Goal: Task Accomplishment & Management: Manage account settings

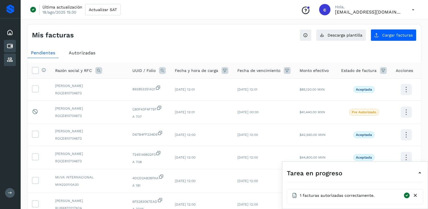
click at [10, 57] on icon at bounding box center [10, 59] width 7 height 7
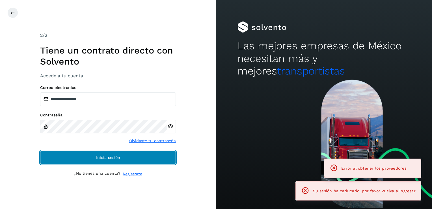
click at [100, 155] on span "Inicia sesión" at bounding box center [108, 157] width 24 height 4
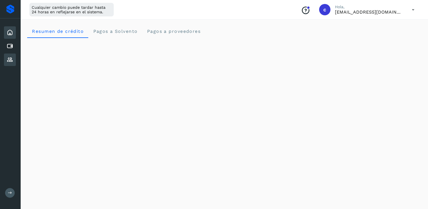
click at [12, 57] on icon at bounding box center [10, 59] width 7 height 7
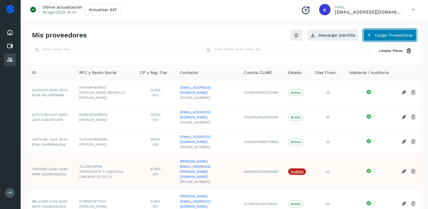
click at [367, 36] on icon at bounding box center [369, 35] width 5 height 5
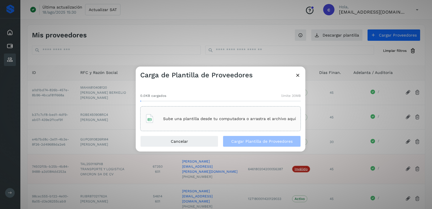
click at [224, 126] on div "Sube una plantilla desde tu computadora o arrastra el archivo aquí" at bounding box center [220, 118] width 151 height 15
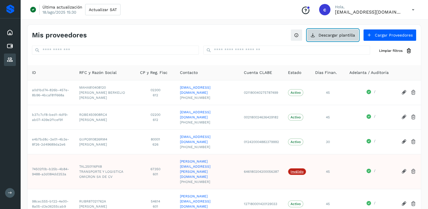
click at [327, 39] on button "Descargar plantilla" at bounding box center [333, 35] width 52 height 12
click at [11, 44] on icon at bounding box center [10, 46] width 7 height 7
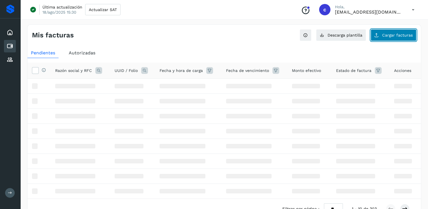
click at [393, 35] on span "Cargar facturas" at bounding box center [397, 35] width 31 height 4
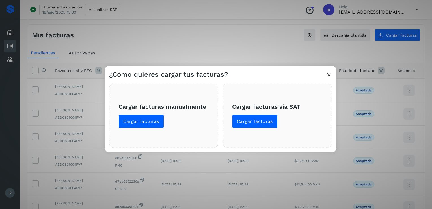
click at [239, 36] on div "¿Cómo quieres cargar tus facturas? Cargar facturas manualmente Cargar facturas …" at bounding box center [216, 104] width 432 height 209
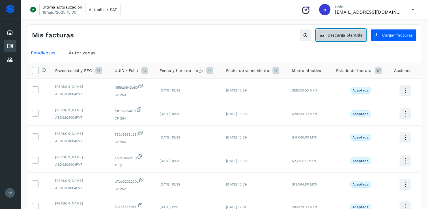
click at [344, 31] on button "Descarga plantilla" at bounding box center [341, 35] width 50 height 12
click at [11, 56] on icon at bounding box center [10, 59] width 7 height 7
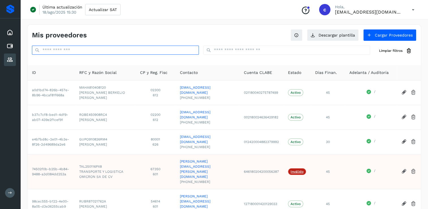
click at [152, 50] on input "text" at bounding box center [115, 50] width 167 height 9
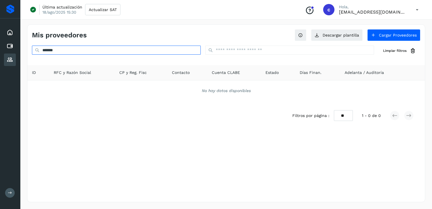
type input "*******"
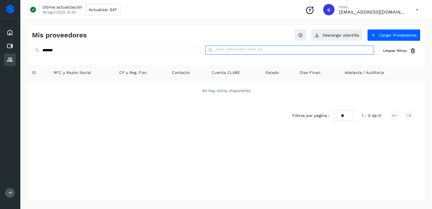
click at [260, 48] on input "text" at bounding box center [289, 50] width 169 height 9
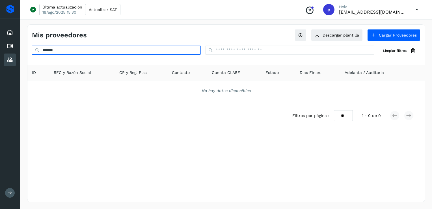
drag, startPoint x: 59, startPoint y: 53, endPoint x: 54, endPoint y: 51, distance: 5.1
click at [50, 51] on input "*******" at bounding box center [116, 50] width 169 height 9
click at [72, 50] on input "*******" at bounding box center [116, 50] width 169 height 9
drag, startPoint x: 72, startPoint y: 50, endPoint x: 9, endPoint y: 50, distance: 63.3
click at [9, 50] on div "Inicio Cuentas por pagar Proveedores Salir Última actualización [DATE] 15:30 Ac…" at bounding box center [216, 104] width 432 height 209
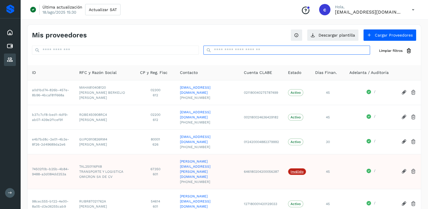
click at [233, 46] on input "text" at bounding box center [286, 50] width 167 height 9
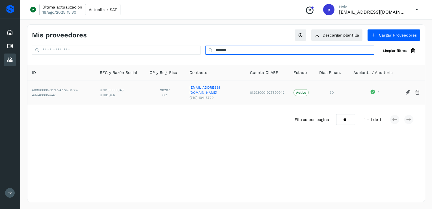
type input "*******"
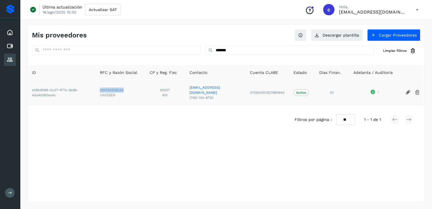
drag, startPoint x: 99, startPoint y: 90, endPoint x: 125, endPoint y: 90, distance: 25.4
click at [125, 90] on td "UNI130306C43 UNIDSER" at bounding box center [120, 92] width 50 height 25
copy span "UNI130306C43"
click at [10, 46] on icon at bounding box center [10, 46] width 7 height 7
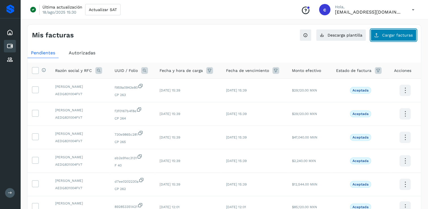
click at [384, 33] on span "Cargar facturas" at bounding box center [397, 35] width 31 height 4
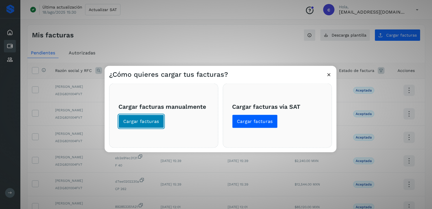
click at [150, 120] on span "Cargar facturas" at bounding box center [141, 121] width 36 height 6
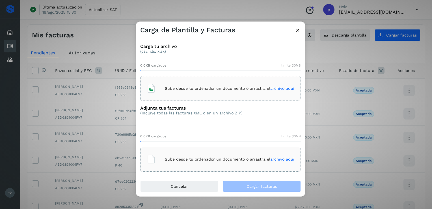
click at [163, 89] on div "Sube desde tu ordenador un documento o arrastra el archivo aquí" at bounding box center [221, 88] width 148 height 15
click at [220, 158] on p "Sube desde tu ordenador un documento o arrastra el archivo aquí" at bounding box center [229, 159] width 129 height 5
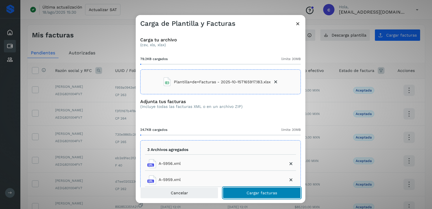
click at [255, 195] on button "Cargar facturas" at bounding box center [262, 192] width 78 height 11
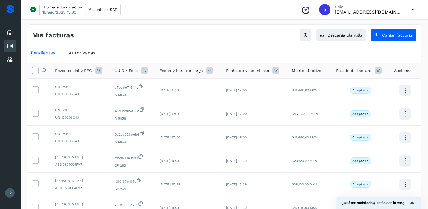
click at [148, 72] on icon at bounding box center [144, 70] width 7 height 7
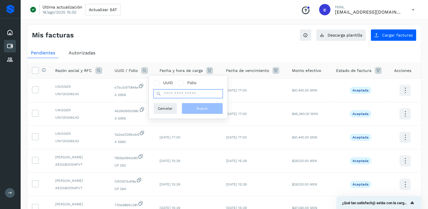
click at [170, 90] on input "text" at bounding box center [188, 93] width 70 height 9
paste input "**********"
type input "**********"
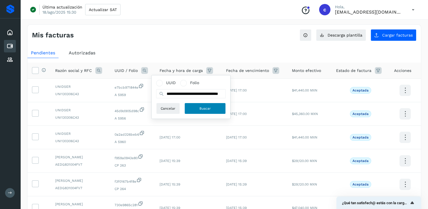
click at [203, 107] on span "Buscar" at bounding box center [204, 108] width 11 height 5
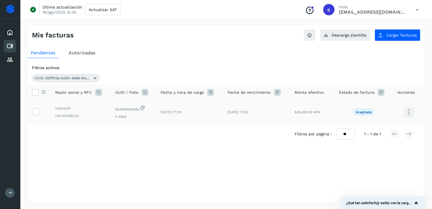
drag, startPoint x: 37, startPoint y: 112, endPoint x: 102, endPoint y: 120, distance: 65.1
click at [37, 111] on icon at bounding box center [35, 111] width 6 height 6
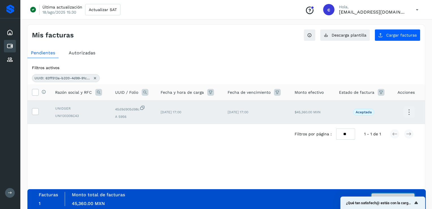
click at [385, 194] on button "Autorizar facturas" at bounding box center [392, 198] width 43 height 11
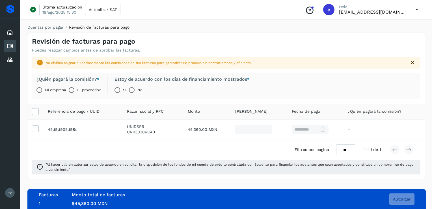
click at [79, 89] on label "El proveedor" at bounding box center [88, 89] width 23 height 11
click at [406, 196] on button "Autorizar" at bounding box center [401, 198] width 25 height 11
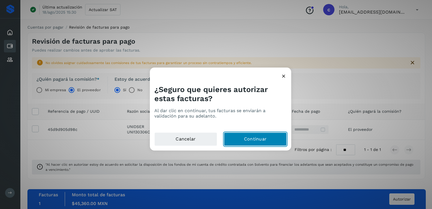
click at [279, 139] on button "Continuar" at bounding box center [255, 139] width 63 height 14
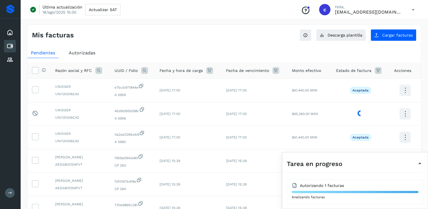
click at [148, 72] on icon at bounding box center [144, 70] width 7 height 7
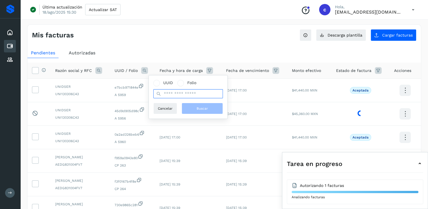
click at [191, 92] on input "text" at bounding box center [188, 93] width 70 height 9
paste input "**********"
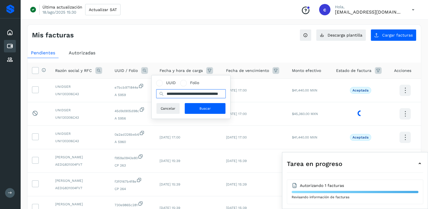
scroll to position [0, 23]
type input "**********"
click at [197, 108] on button "Buscar" at bounding box center [204, 108] width 41 height 11
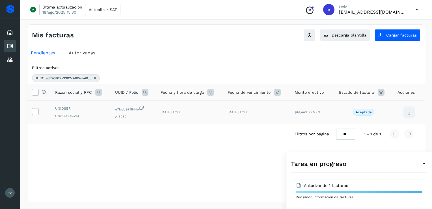
click at [31, 110] on td at bounding box center [38, 111] width 23 height 23
click at [33, 109] on icon at bounding box center [35, 111] width 6 height 6
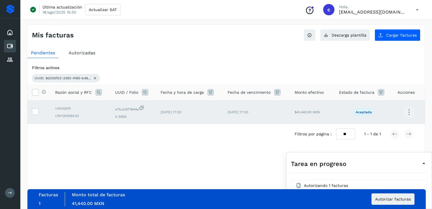
click at [397, 206] on div "Facturas 1 Monto total de facturas Monto total 41,440.00 MXN Autorizar facturas" at bounding box center [227, 199] width 376 height 14
click at [397, 200] on span "Autorizar facturas" at bounding box center [393, 199] width 36 height 4
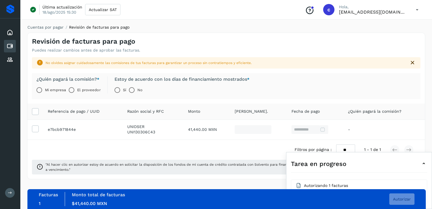
click at [83, 89] on label "El proveedor" at bounding box center [88, 89] width 23 height 11
click at [396, 199] on span "Autorizar" at bounding box center [402, 199] width 18 height 4
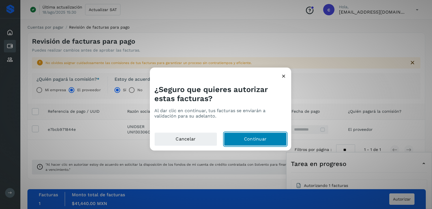
click at [241, 135] on button "Continuar" at bounding box center [255, 139] width 63 height 14
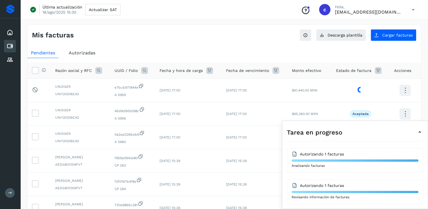
click at [148, 70] on icon at bounding box center [144, 70] width 7 height 7
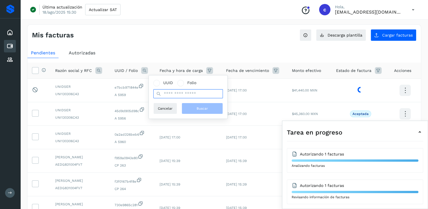
click at [185, 92] on input "text" at bounding box center [188, 93] width 70 height 9
paste input "**********"
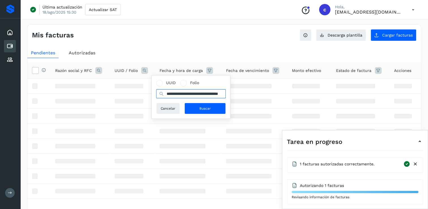
scroll to position [0, 23]
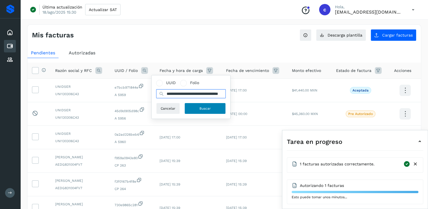
type input "**********"
click at [206, 110] on span "Buscar" at bounding box center [204, 108] width 11 height 5
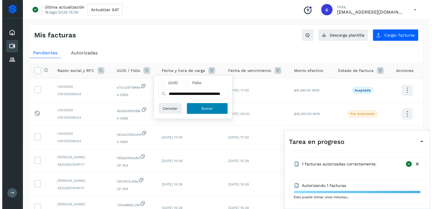
scroll to position [0, 0]
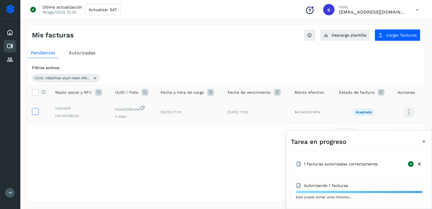
click at [36, 112] on icon at bounding box center [35, 111] width 6 height 6
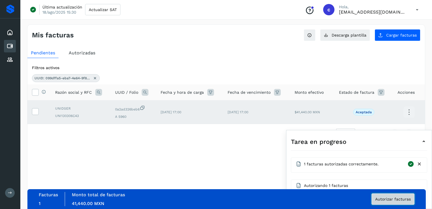
click at [392, 197] on span "Autorizar facturas" at bounding box center [393, 199] width 36 height 4
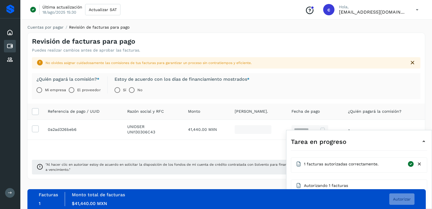
click at [84, 90] on label "El proveedor" at bounding box center [88, 89] width 23 height 11
click at [403, 195] on button "Autorizar" at bounding box center [401, 198] width 25 height 11
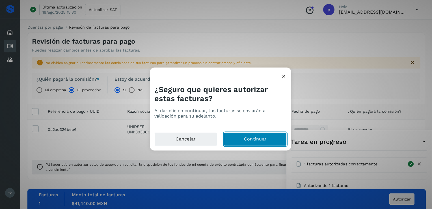
click at [232, 143] on button "Continuar" at bounding box center [255, 139] width 63 height 14
